Goal: Information Seeking & Learning: Learn about a topic

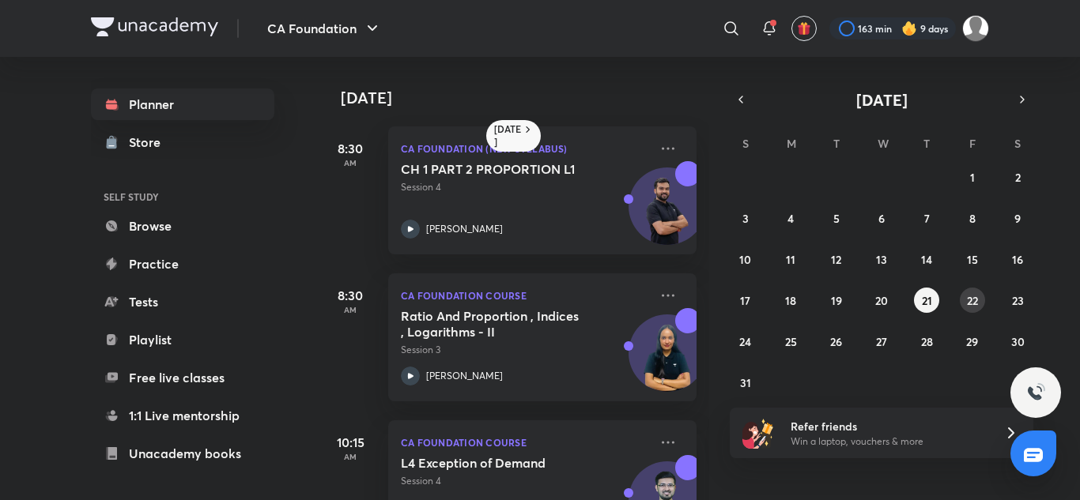
drag, startPoint x: 975, startPoint y: 297, endPoint x: 967, endPoint y: 296, distance: 8.8
click at [975, 296] on abbr "22" at bounding box center [972, 300] width 11 height 15
click at [410, 379] on icon at bounding box center [410, 376] width 19 height 19
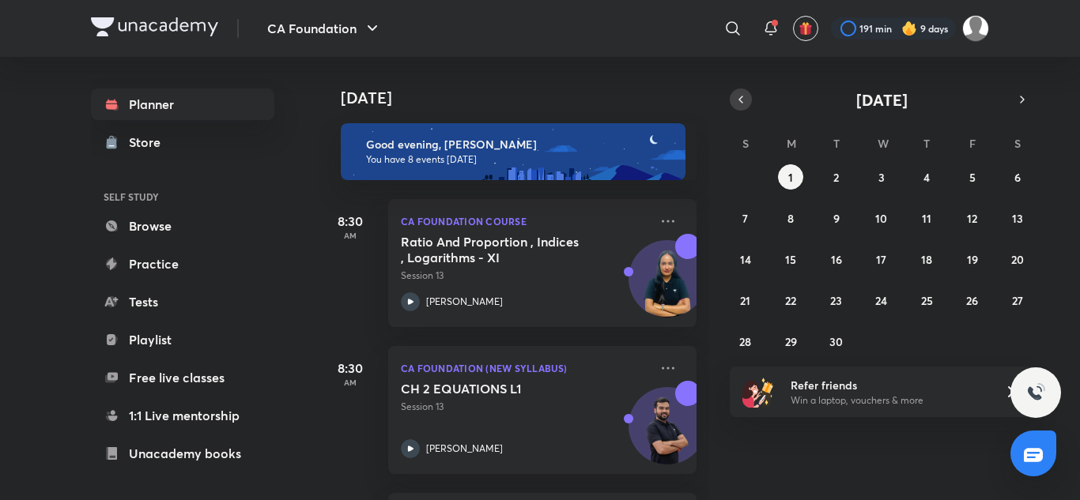
click at [745, 104] on icon "button" at bounding box center [740, 99] width 13 height 14
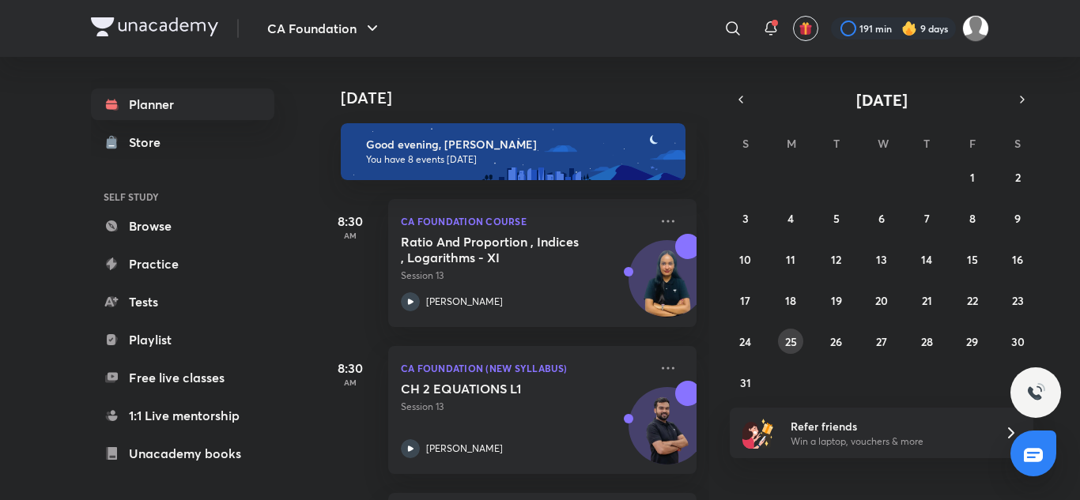
click at [798, 330] on div "27 28 29 30 31 1 2 3 4 5 6 7 8 9 10 11 12 13 14 15 16 17 18 19 20 21 22 23 24 2…" at bounding box center [882, 279] width 304 height 231
click at [798, 333] on button "25" at bounding box center [790, 341] width 25 height 25
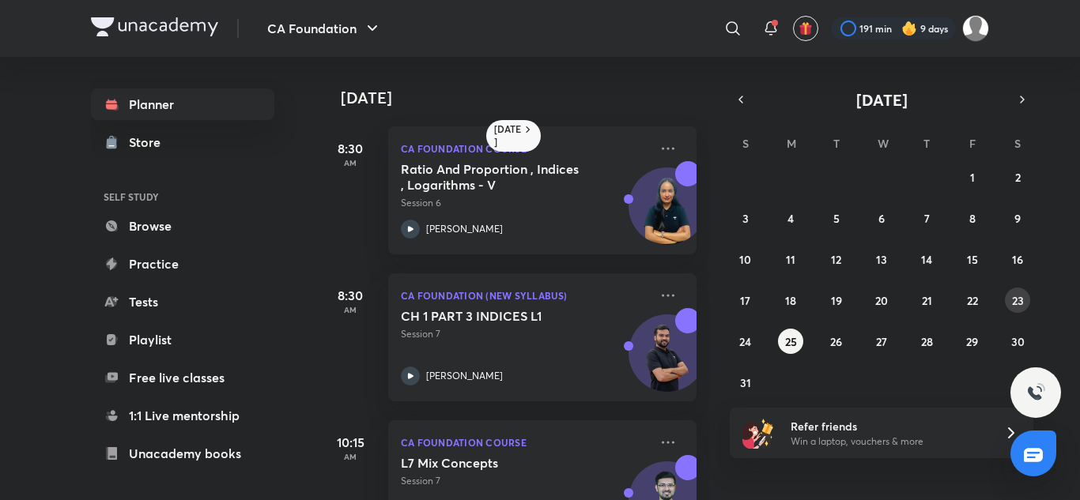
click at [1005, 304] on button "23" at bounding box center [1017, 300] width 25 height 25
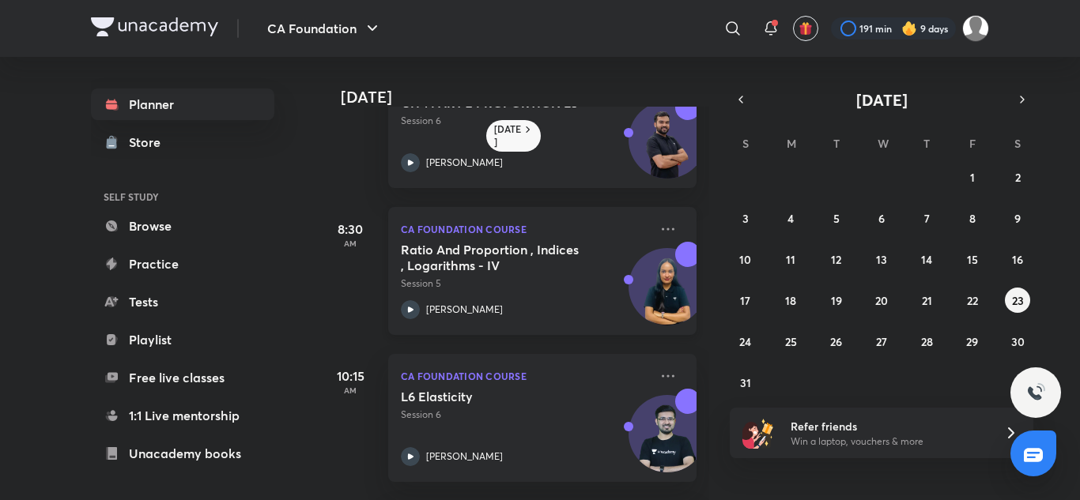
scroll to position [79, 0]
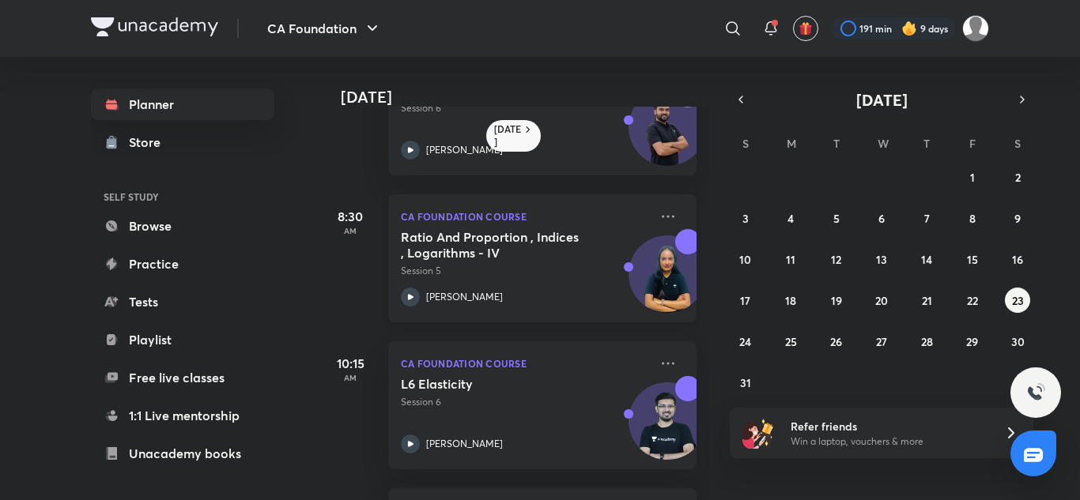
click at [408, 292] on icon at bounding box center [410, 297] width 19 height 19
